Goal: Navigation & Orientation: Find specific page/section

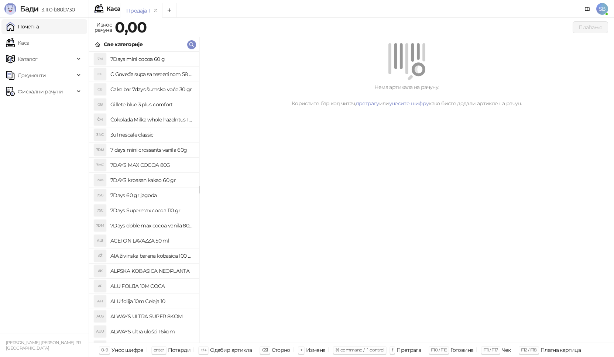
click at [25, 31] on link "Почетна" at bounding box center [22, 26] width 33 height 15
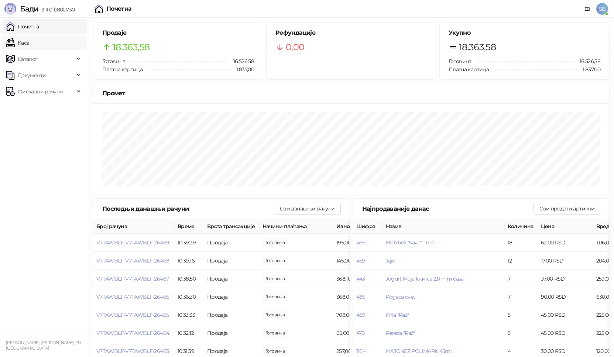
click at [13, 38] on link "Каса" at bounding box center [17, 42] width 23 height 15
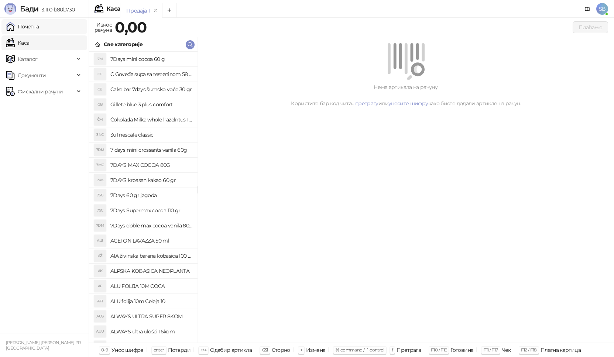
click at [15, 31] on link "Почетна" at bounding box center [22, 26] width 33 height 15
